Goal: Information Seeking & Learning: Learn about a topic

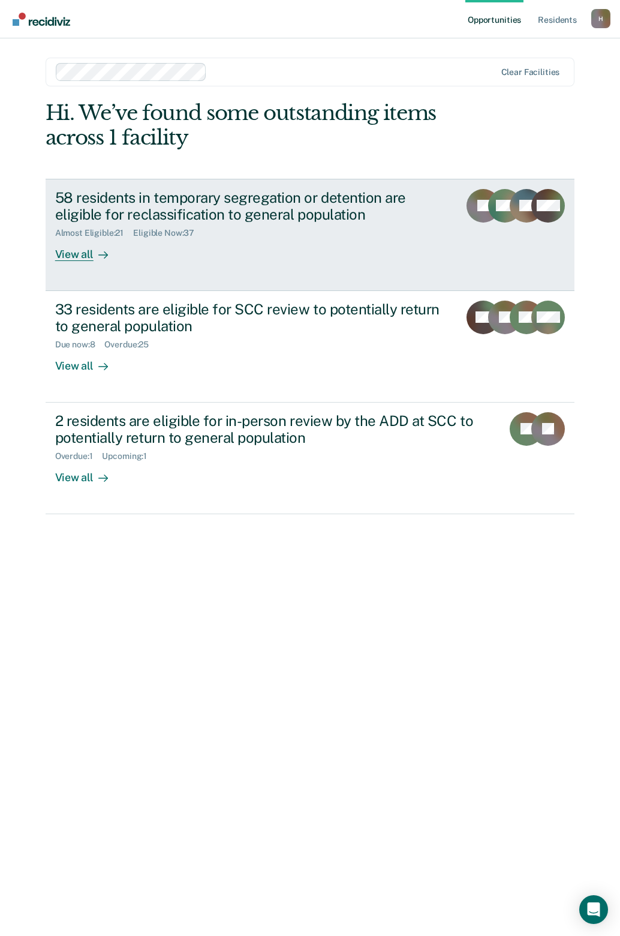
click at [91, 257] on div "View all" at bounding box center [88, 249] width 67 height 23
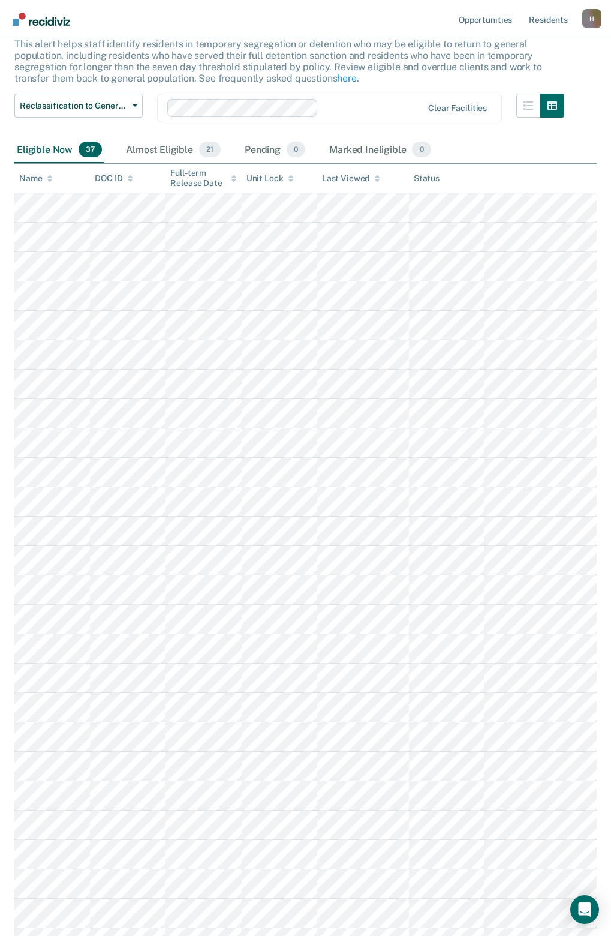
scroll to position [60, 0]
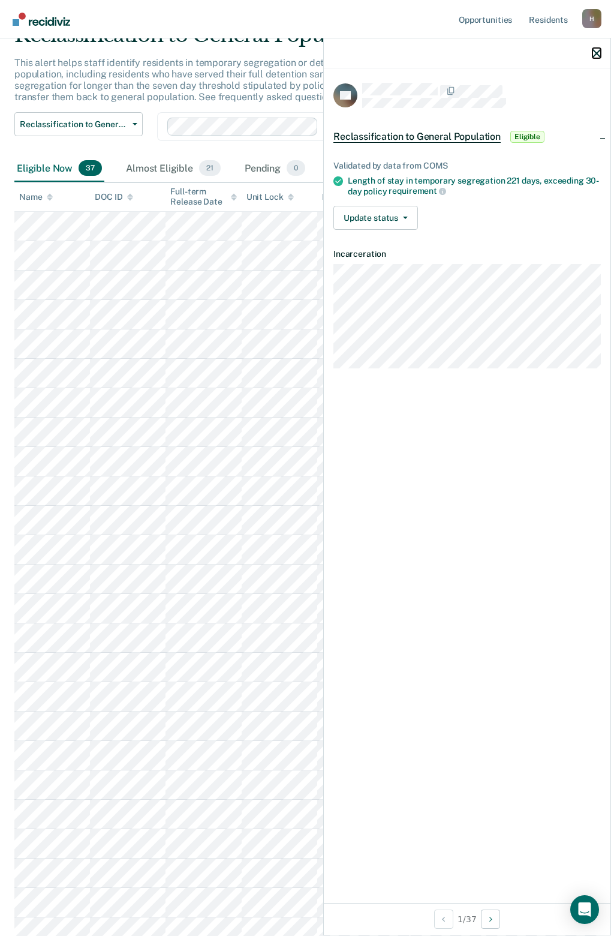
click at [596, 54] on icon "button" at bounding box center [597, 53] width 8 height 8
click at [452, 138] on span "Reclassification to General Population" at bounding box center [417, 137] width 167 height 12
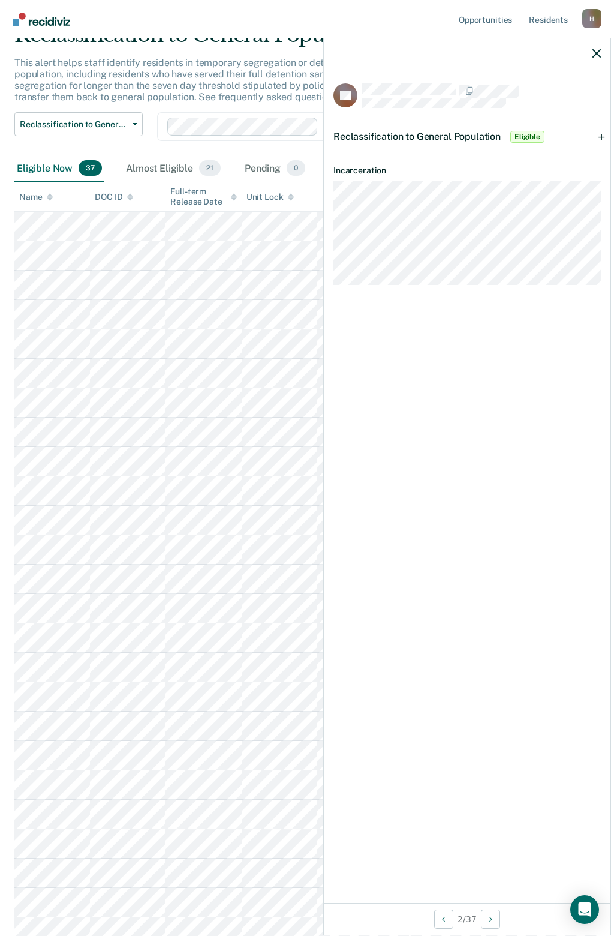
click at [452, 138] on span "Reclassification to General Population" at bounding box center [417, 136] width 167 height 11
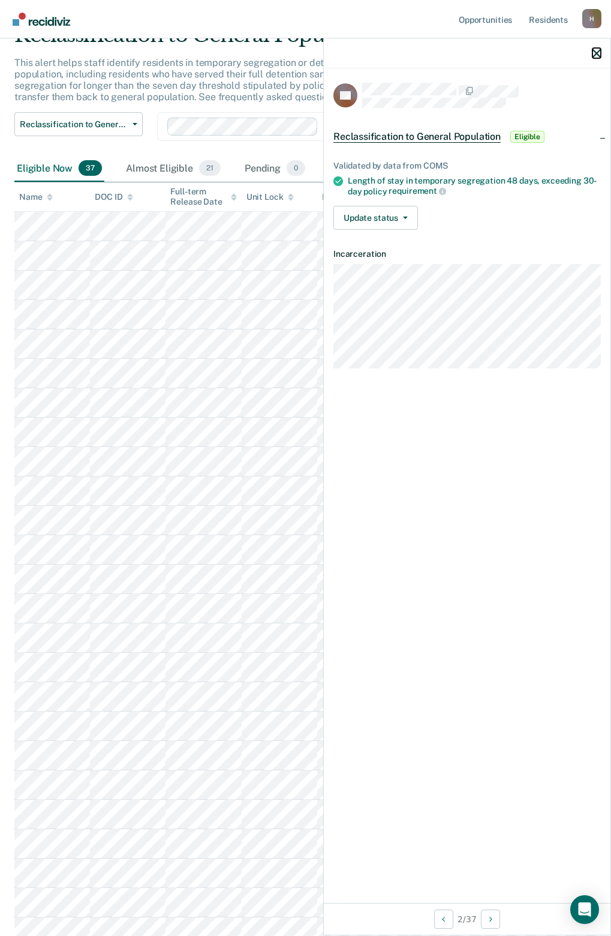
click at [598, 50] on icon "button" at bounding box center [597, 53] width 8 height 8
click at [599, 53] on icon "button" at bounding box center [597, 53] width 8 height 8
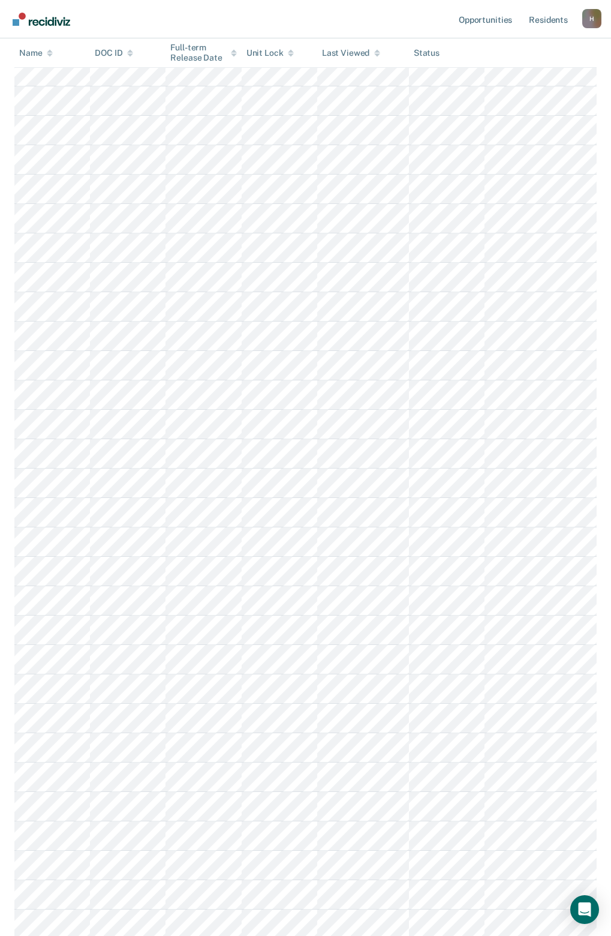
scroll to position [510, 0]
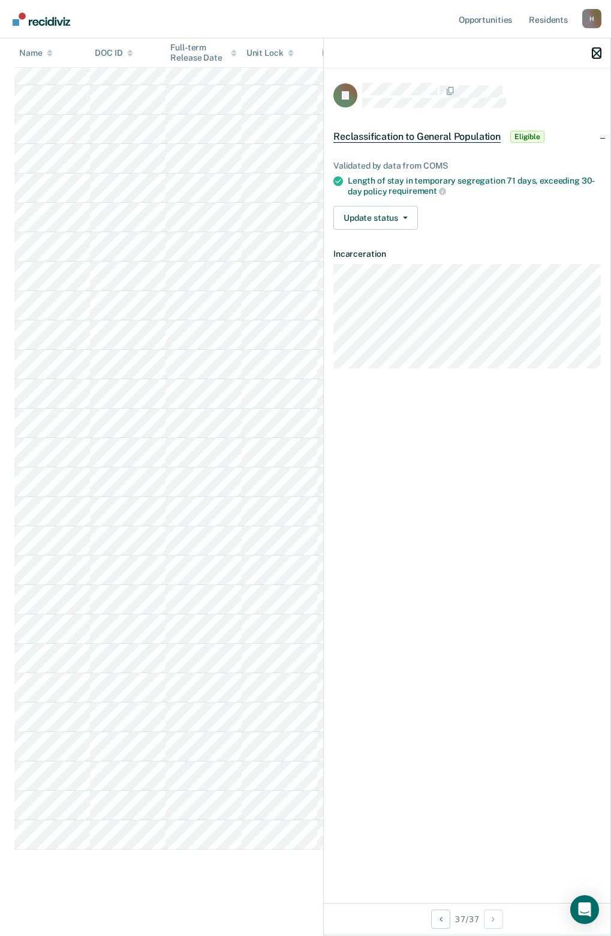
click at [596, 51] on icon "button" at bounding box center [597, 53] width 8 height 8
